Goal: Information Seeking & Learning: Find specific fact

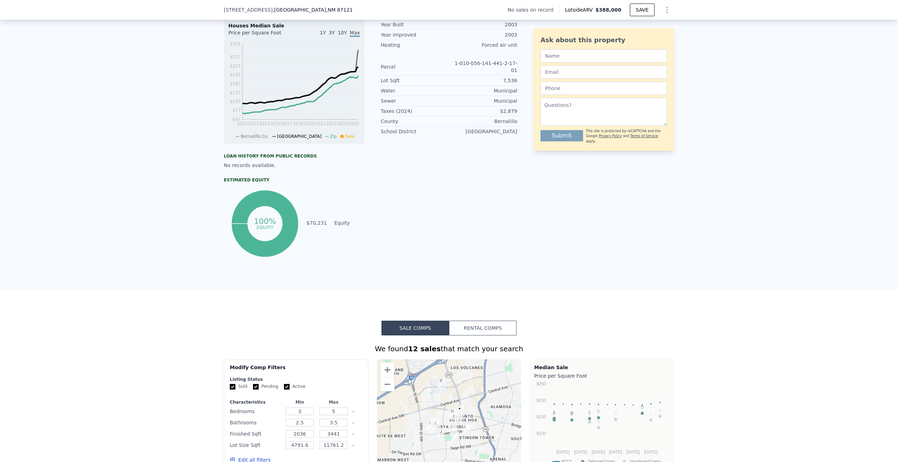
scroll to position [69, 0]
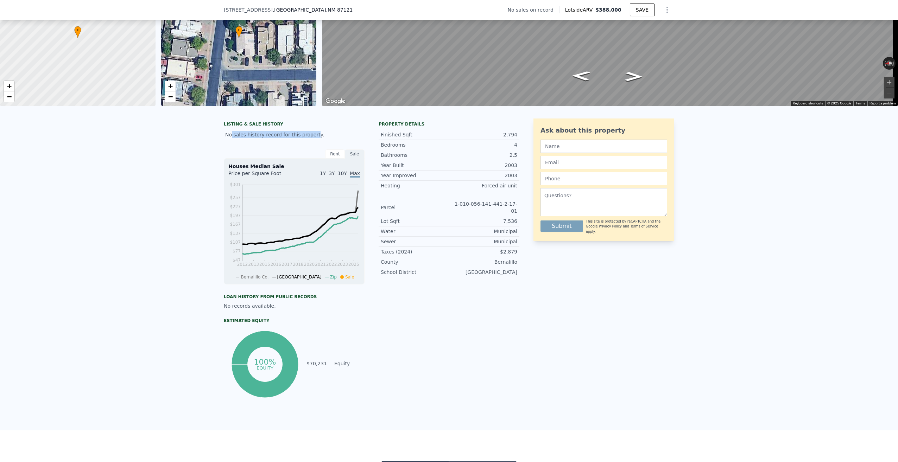
drag, startPoint x: 228, startPoint y: 136, endPoint x: 308, endPoint y: 145, distance: 80.0
click at [308, 141] on div "No sales history record for this property." at bounding box center [294, 134] width 141 height 13
click at [307, 141] on div "No sales history record for this property." at bounding box center [294, 134] width 141 height 13
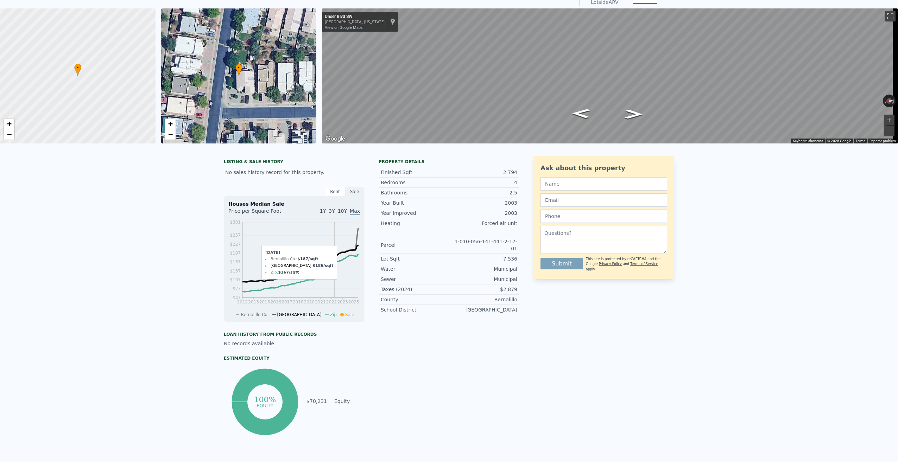
scroll to position [0, 0]
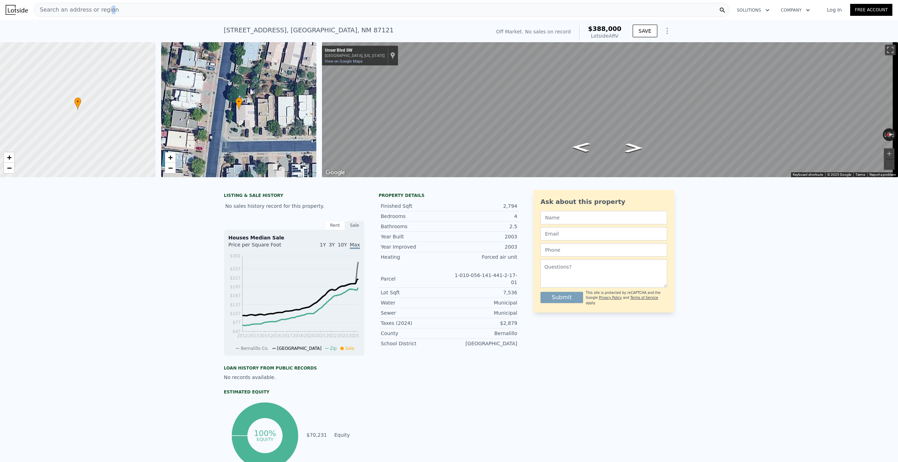
click at [104, 8] on span "Search an address or region" at bounding box center [76, 10] width 85 height 8
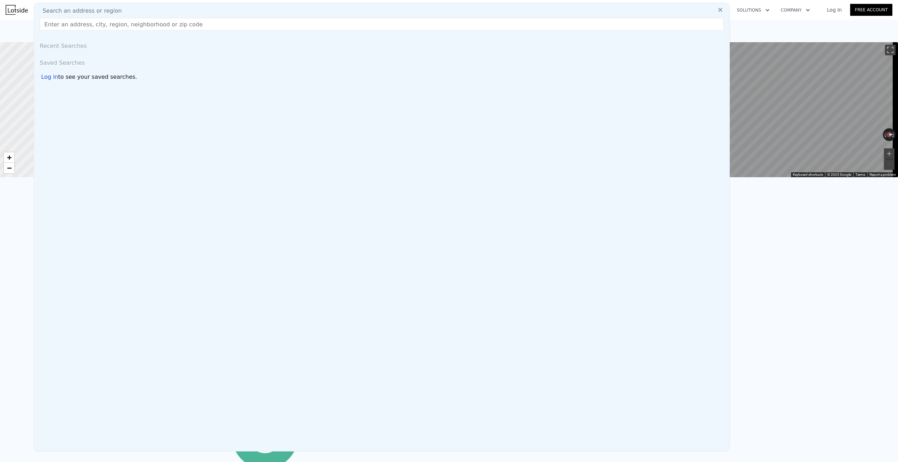
click at [169, 25] on input "text" at bounding box center [382, 24] width 684 height 13
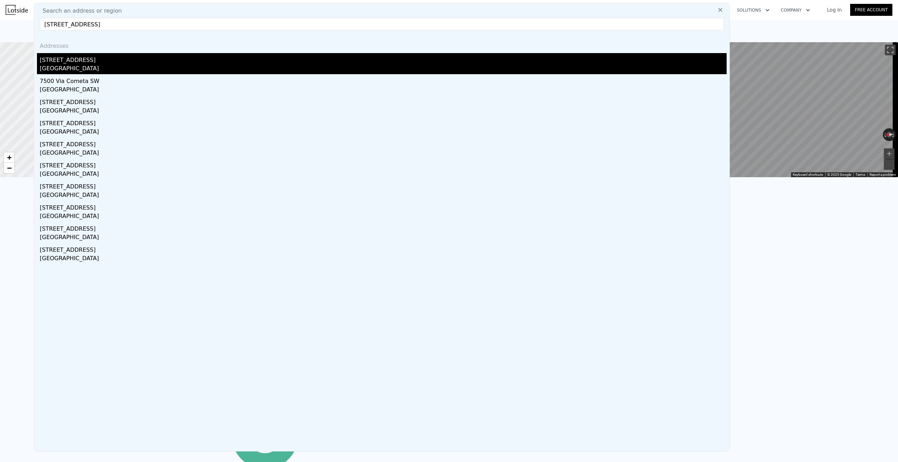
type input "[STREET_ADDRESS]"
click at [110, 64] on div "[STREET_ADDRESS]" at bounding box center [383, 58] width 687 height 11
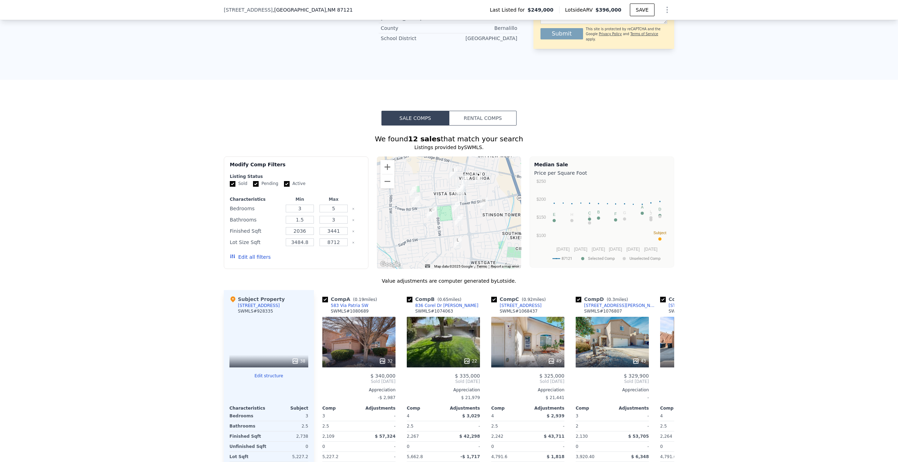
scroll to position [455, 0]
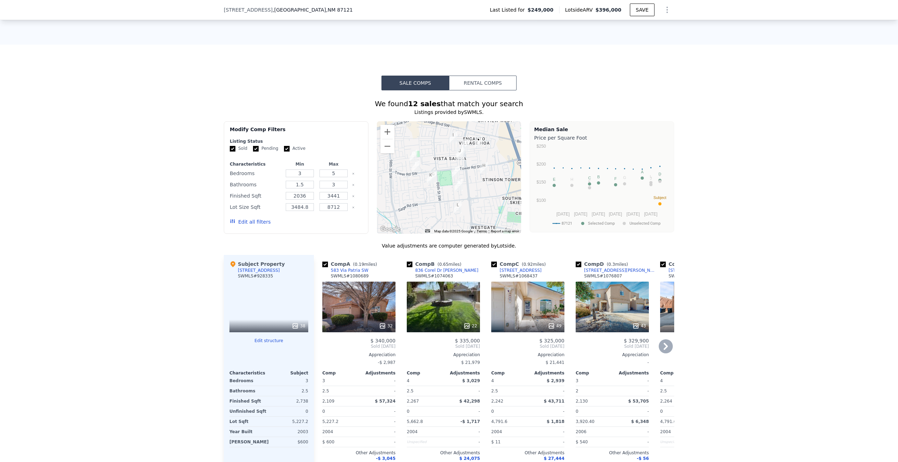
click at [664, 341] on icon at bounding box center [666, 347] width 14 height 14
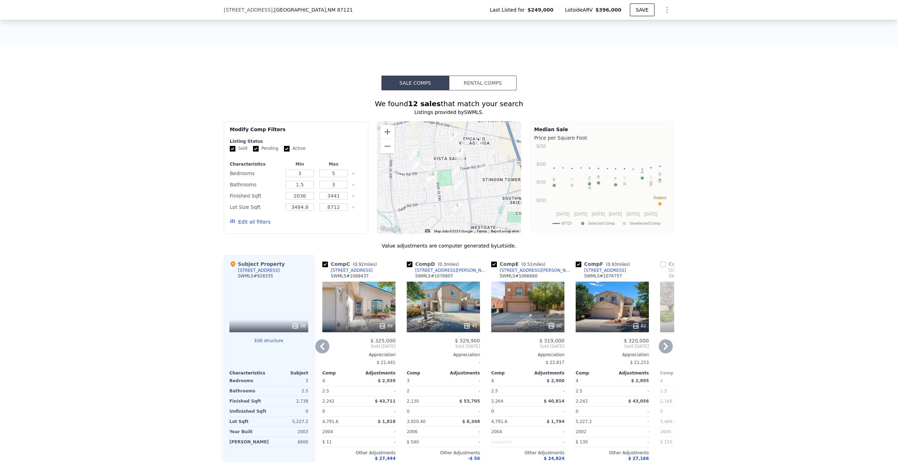
click at [665, 340] on icon at bounding box center [666, 347] width 14 height 14
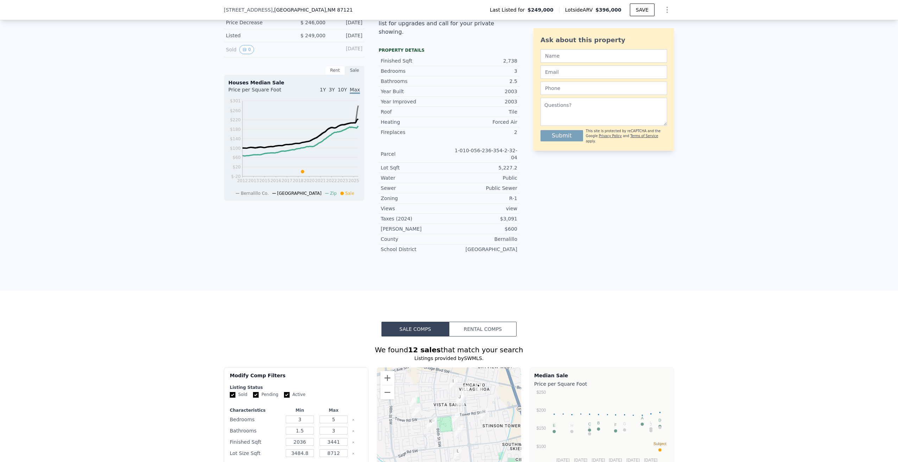
scroll to position [0, 0]
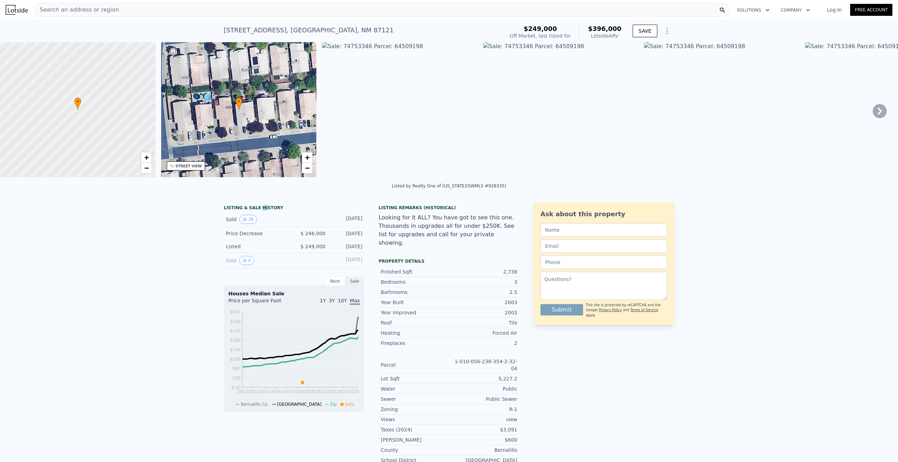
drag, startPoint x: 259, startPoint y: 213, endPoint x: 248, endPoint y: 212, distance: 10.6
click at [248, 212] on div "LISTING & SALE HISTORY" at bounding box center [294, 208] width 141 height 7
drag, startPoint x: 248, startPoint y: 212, endPoint x: 239, endPoint y: 227, distance: 16.9
click at [239, 224] on button "38" at bounding box center [247, 219] width 17 height 9
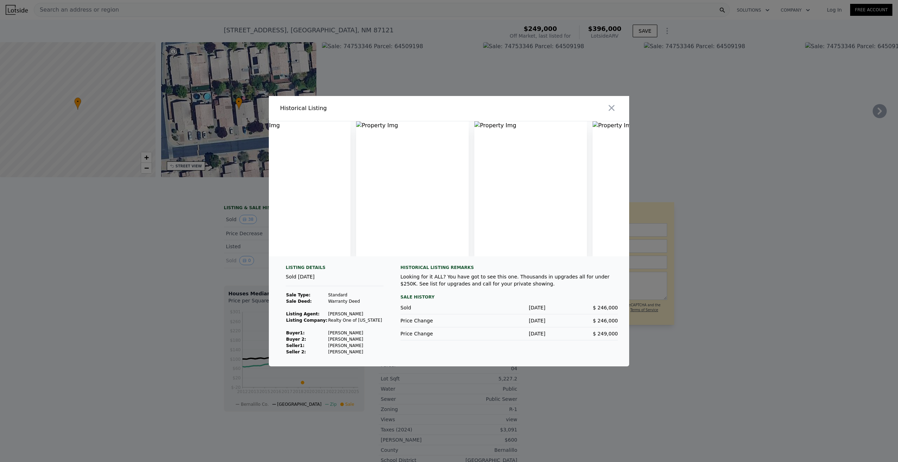
scroll to position [0, 2145]
click at [342, 188] on img at bounding box center [308, 188] width 113 height 135
drag, startPoint x: 342, startPoint y: 188, endPoint x: 418, endPoint y: 141, distance: 88.9
click at [342, 185] on img at bounding box center [308, 188] width 113 height 135
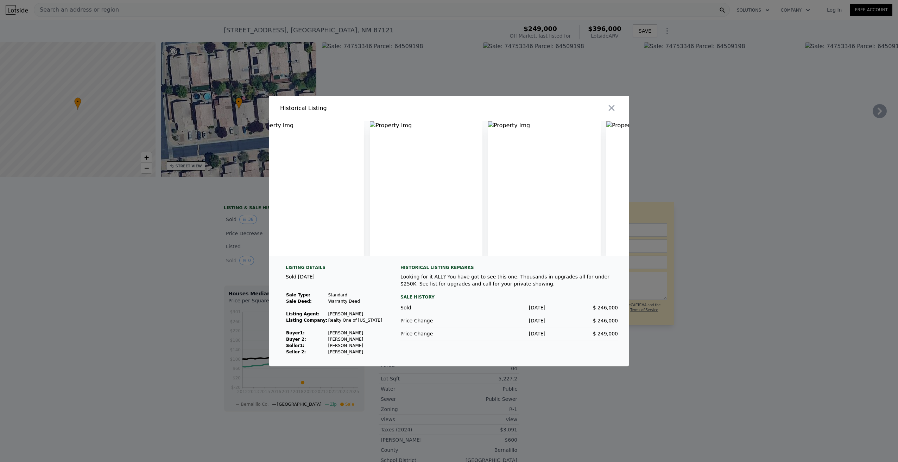
click at [400, 123] on img at bounding box center [426, 188] width 113 height 135
click at [611, 108] on icon "button" at bounding box center [612, 108] width 10 height 10
